Goal: Task Accomplishment & Management: Manage account settings

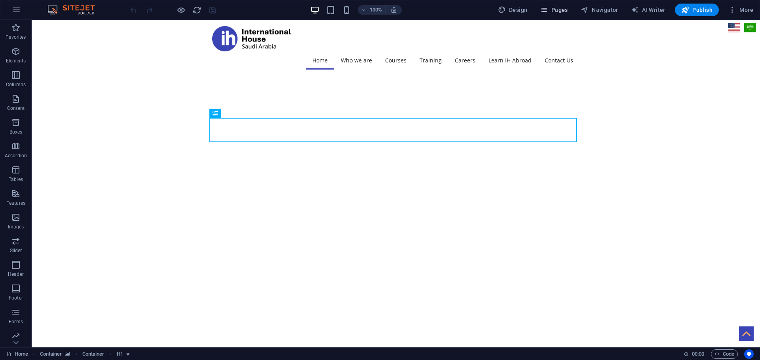
click at [554, 10] on span "Pages" at bounding box center [554, 10] width 28 height 8
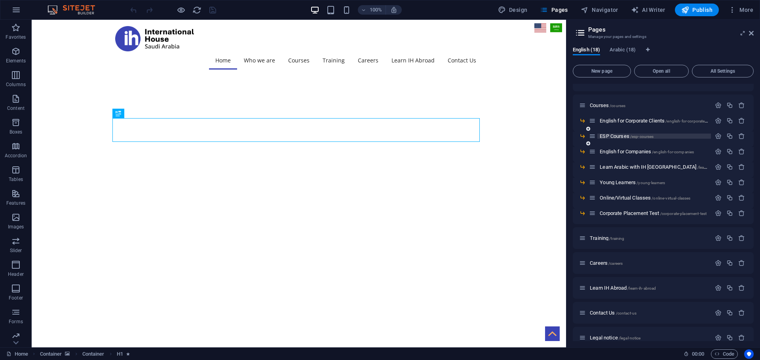
scroll to position [106, 0]
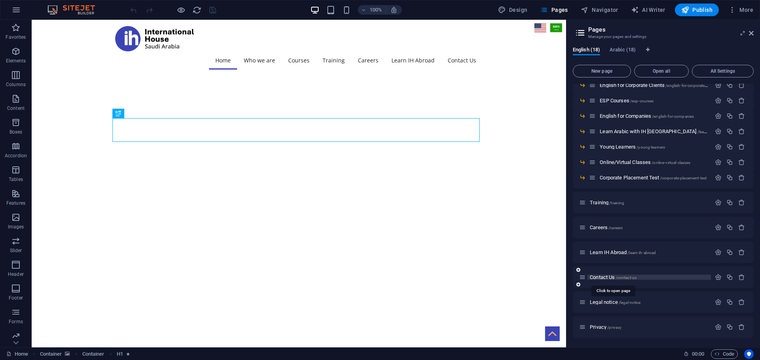
click at [616, 279] on span "Contact Us /contact-us" at bounding box center [612, 278] width 47 height 6
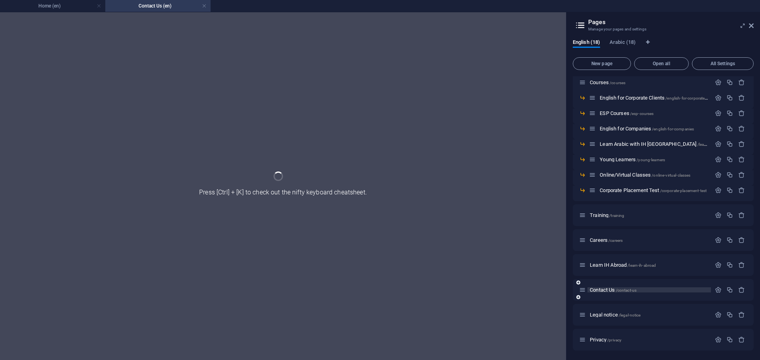
scroll to position [85, 0]
click at [0, 0] on div "Home / Who we Are /who-we-are Our Background /our-background EPIT /epit Courses…" at bounding box center [0, 0] width 0 height 0
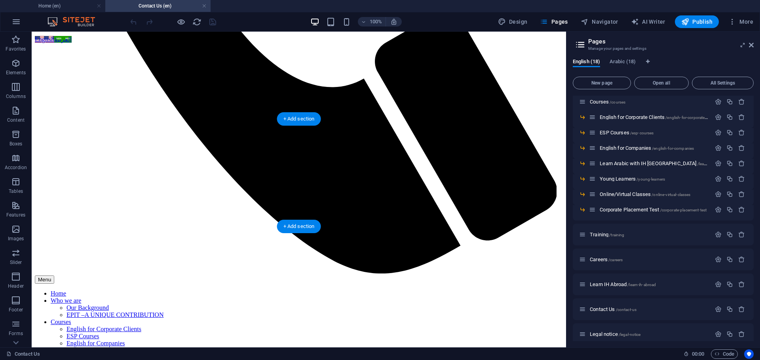
scroll to position [468, 0]
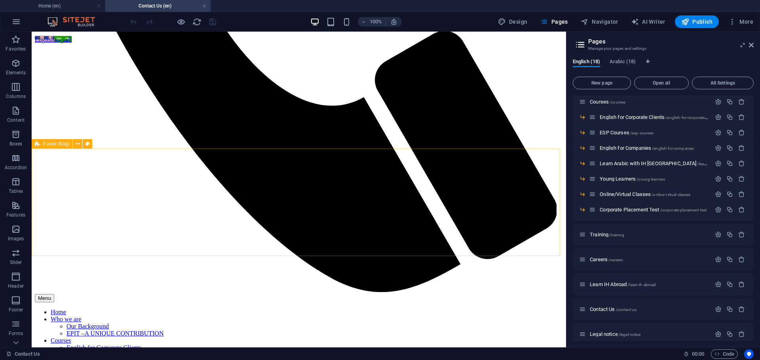
click at [49, 141] on div "Footer Bragi" at bounding box center [52, 143] width 41 height 9
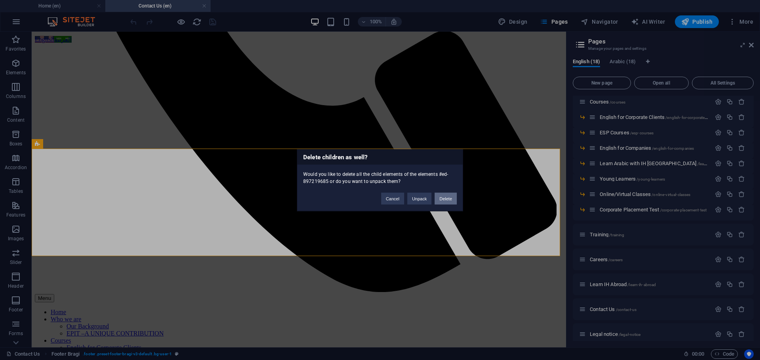
click at [451, 199] on button "Delete" at bounding box center [445, 199] width 22 height 12
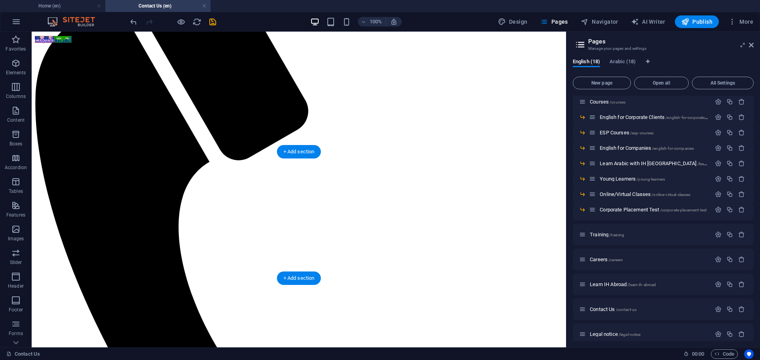
scroll to position [33, 0]
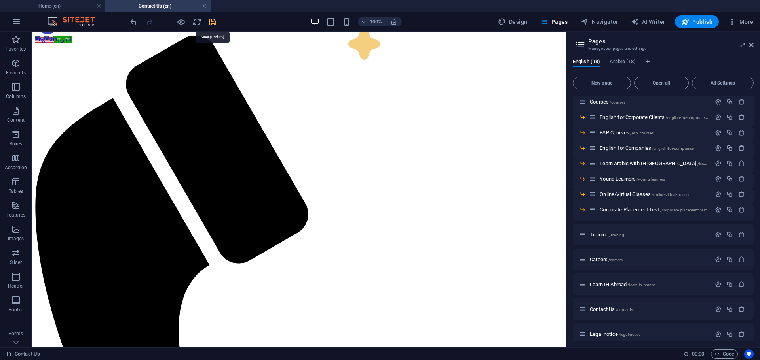
click at [214, 21] on icon "save" at bounding box center [212, 21] width 9 height 9
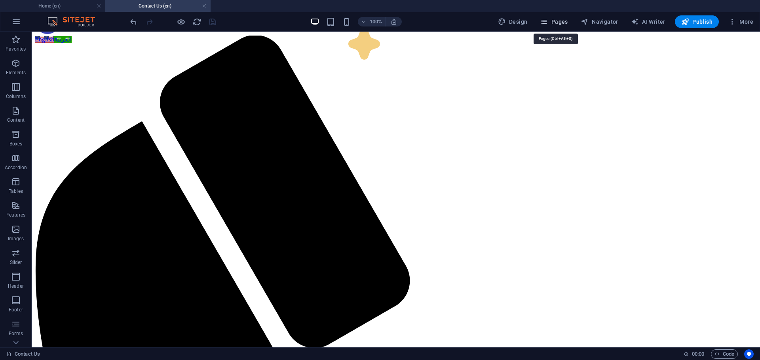
click at [557, 24] on span "Pages" at bounding box center [554, 22] width 28 height 8
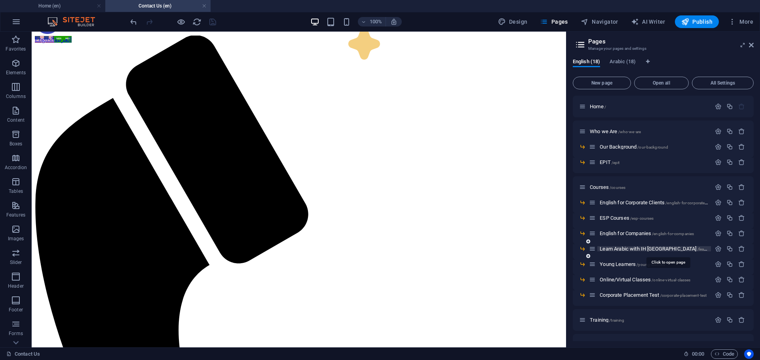
click at [633, 248] on span "Learn Arabic with IH Saudi Arabia /learn-arabic-with-ih-[GEOGRAPHIC_DATA]" at bounding box center [686, 249] width 175 height 6
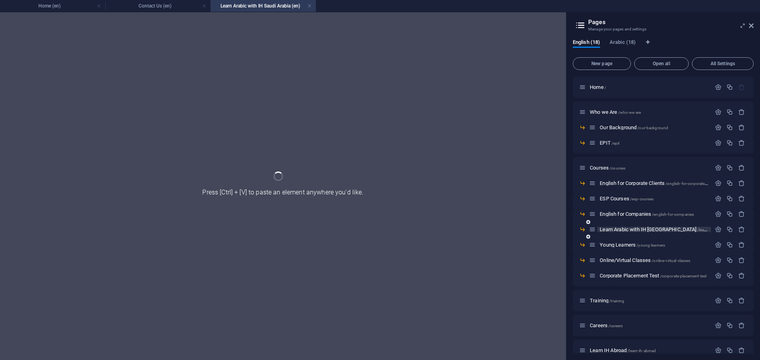
click at [0, 0] on div "Young Learners /young-learners" at bounding box center [0, 0] width 0 height 0
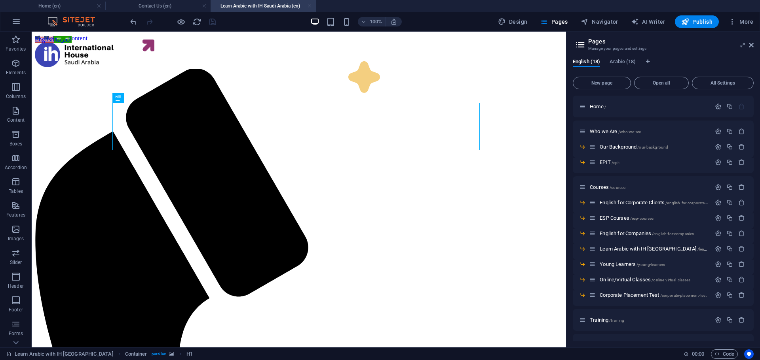
drag, startPoint x: 311, startPoint y: 6, endPoint x: 453, endPoint y: 15, distance: 142.0
click at [311, 6] on link at bounding box center [309, 6] width 5 height 8
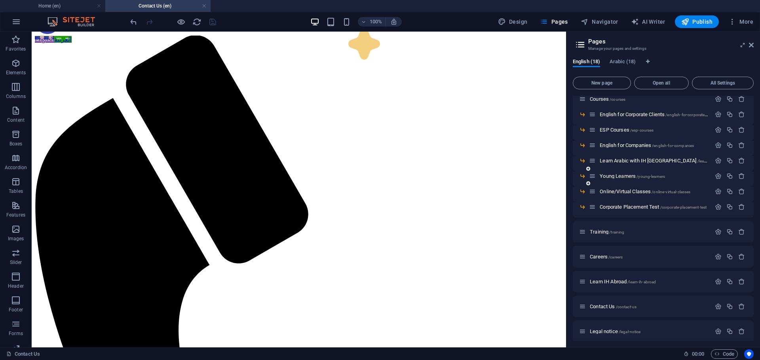
scroll to position [117, 0]
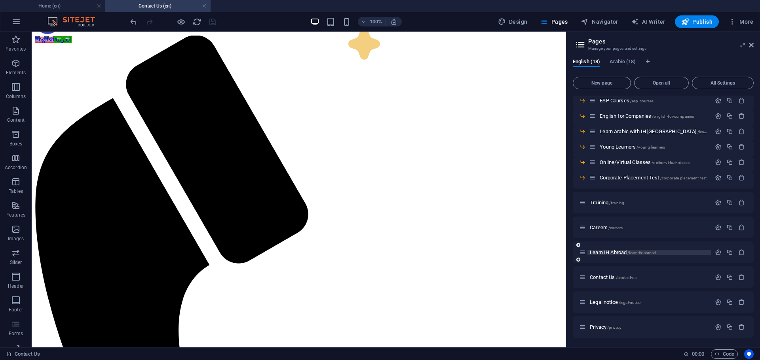
click at [608, 250] on span "Learn IH Abroad /learn-ih-abroad" at bounding box center [622, 253] width 66 height 6
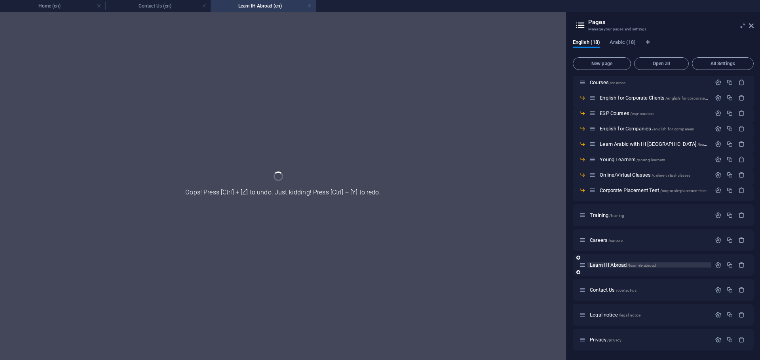
scroll to position [85, 0]
click at [0, 0] on div "Careers /careers" at bounding box center [0, 0] width 0 height 0
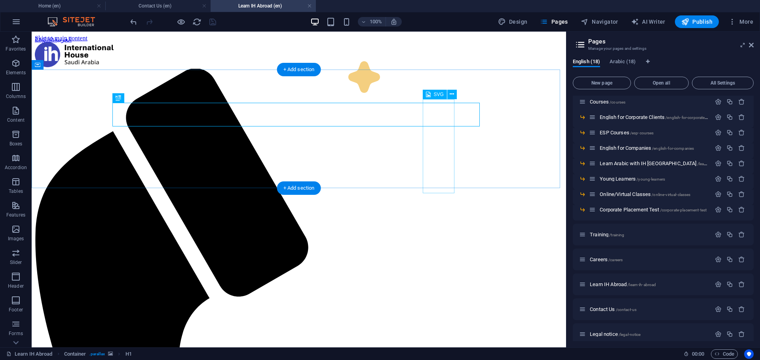
scroll to position [0, 0]
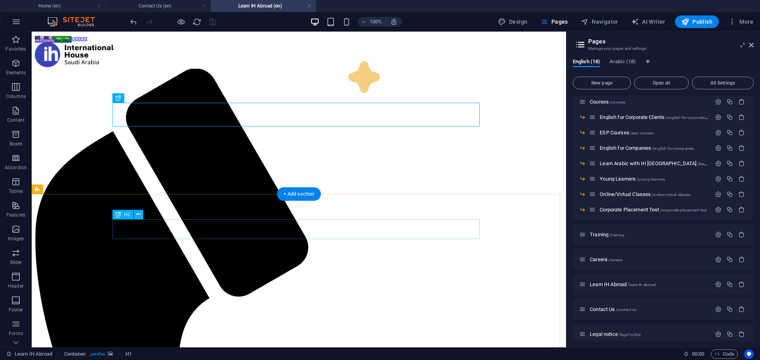
click at [122, 214] on div "H2" at bounding box center [122, 214] width 21 height 9
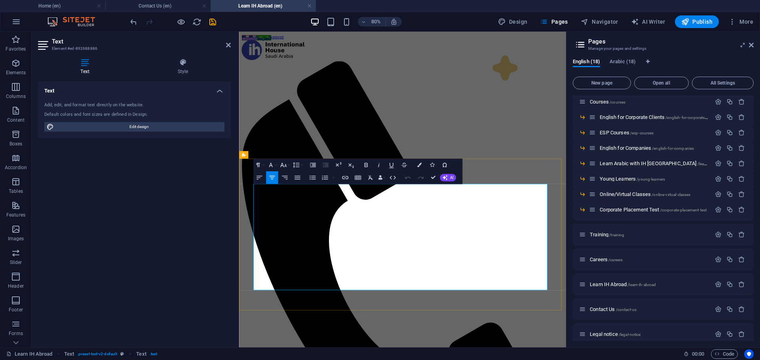
drag, startPoint x: 318, startPoint y: 229, endPoint x: 257, endPoint y: 227, distance: 61.3
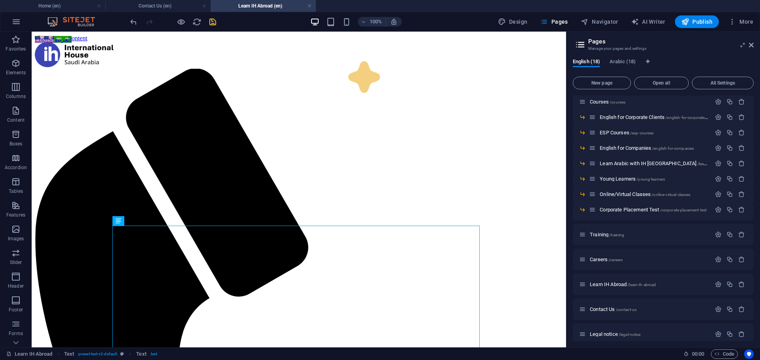
click at [215, 23] on icon "save" at bounding box center [212, 21] width 9 height 9
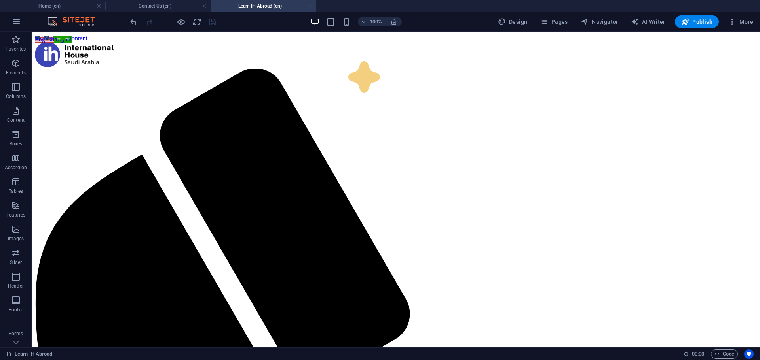
drag, startPoint x: 311, startPoint y: 5, endPoint x: 304, endPoint y: 6, distance: 6.9
click at [311, 5] on link at bounding box center [309, 6] width 5 height 8
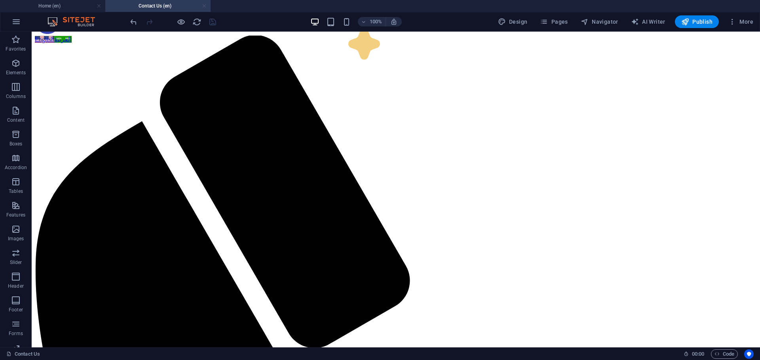
click at [204, 5] on link at bounding box center [204, 6] width 5 height 8
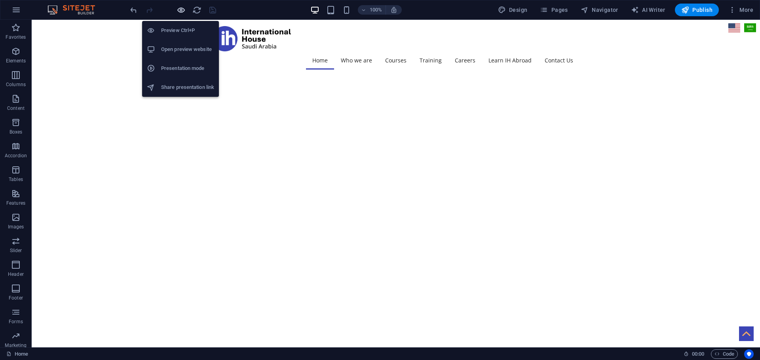
click at [183, 11] on icon "button" at bounding box center [180, 10] width 9 height 9
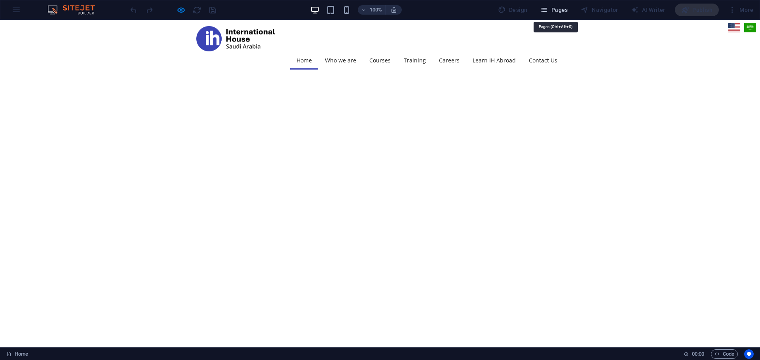
click at [547, 8] on icon "button" at bounding box center [544, 10] width 8 height 8
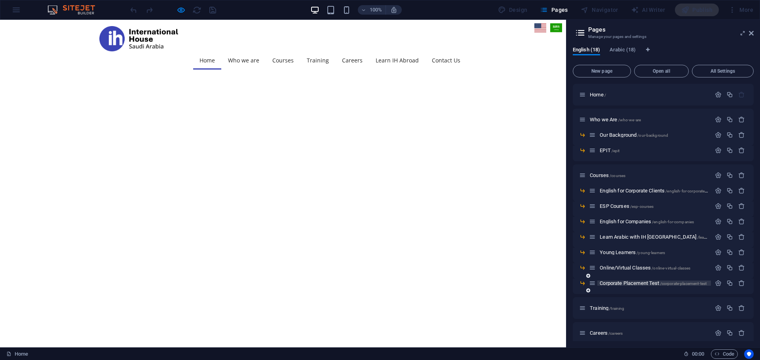
click at [628, 285] on span "Corporate Placement Test /corporate-placement-test" at bounding box center [652, 283] width 107 height 6
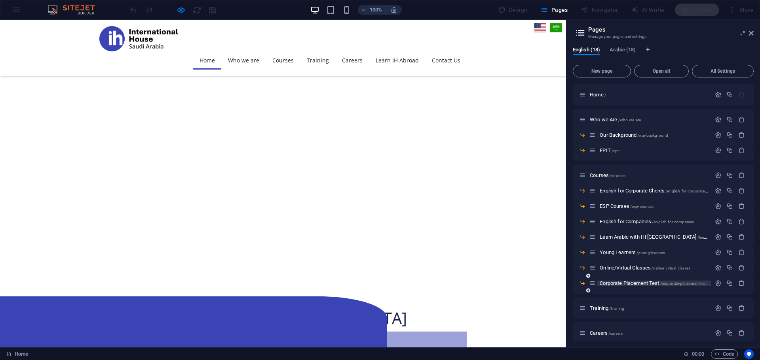
click at [628, 285] on div "Corporate Placement Test /corporate-placement-test" at bounding box center [662, 286] width 181 height 15
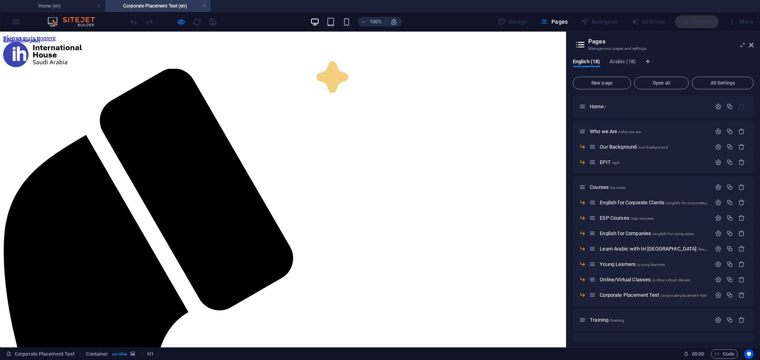
scroll to position [0, 0]
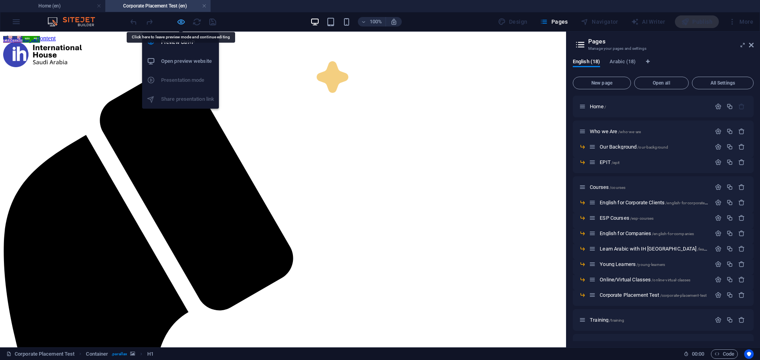
click at [181, 23] on icon "button" at bounding box center [180, 21] width 9 height 9
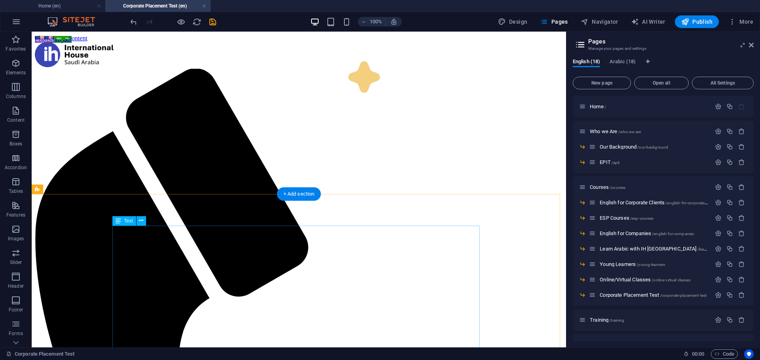
click at [210, 19] on icon "save" at bounding box center [212, 21] width 9 height 9
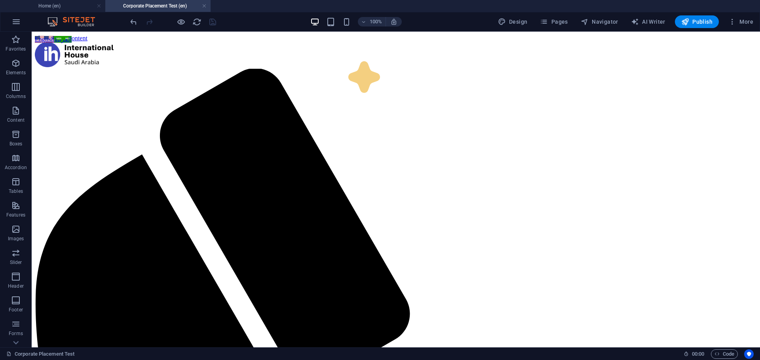
click at [203, 6] on link at bounding box center [204, 6] width 5 height 8
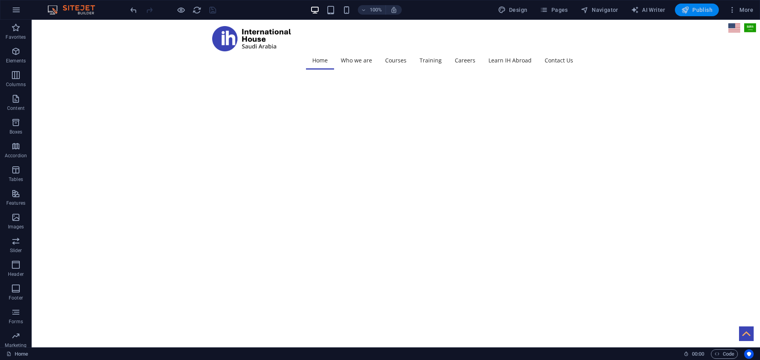
click at [703, 11] on span "Publish" at bounding box center [696, 10] width 31 height 8
